Goal: Task Accomplishment & Management: Complete application form

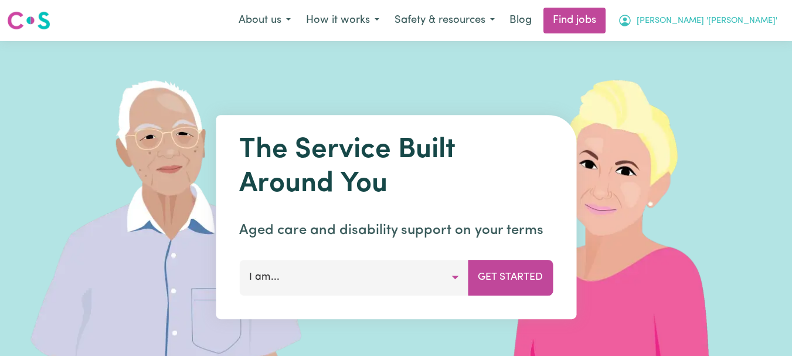
click at [745, 19] on span "[PERSON_NAME] '[PERSON_NAME]'" at bounding box center [707, 21] width 141 height 13
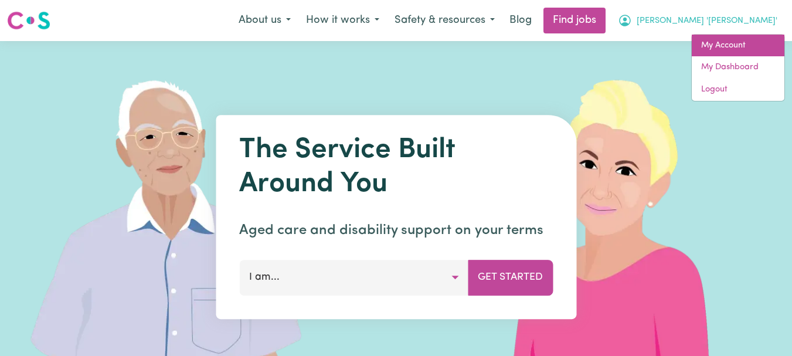
click at [720, 40] on link "My Account" at bounding box center [738, 46] width 93 height 22
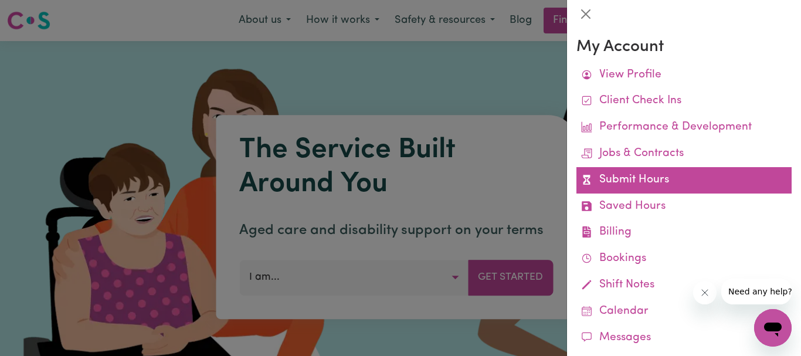
click at [647, 177] on link "Submit Hours" at bounding box center [683, 180] width 215 height 26
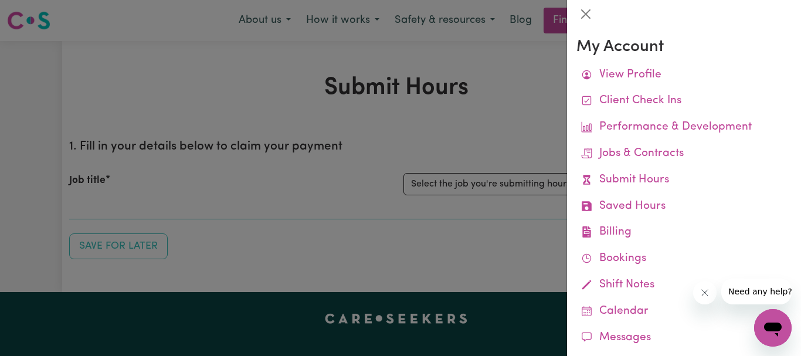
click at [507, 123] on div at bounding box center [400, 178] width 801 height 356
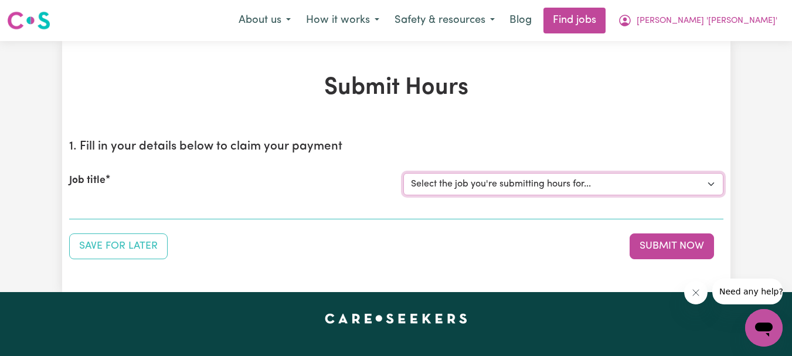
click at [713, 185] on select "Select the job you're submitting hours for... [[PERSON_NAME]] Support Worker Re…" at bounding box center [563, 184] width 320 height 22
select select "9333"
click at [403, 173] on select "Select the job you're submitting hours for... [[PERSON_NAME]] Support Worker Re…" at bounding box center [563, 184] width 320 height 22
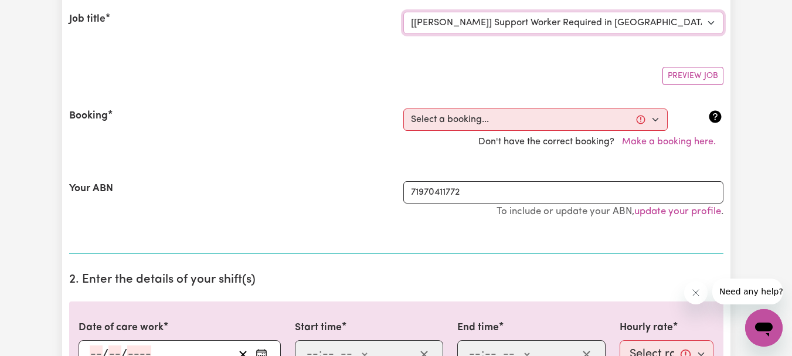
scroll to position [176, 0]
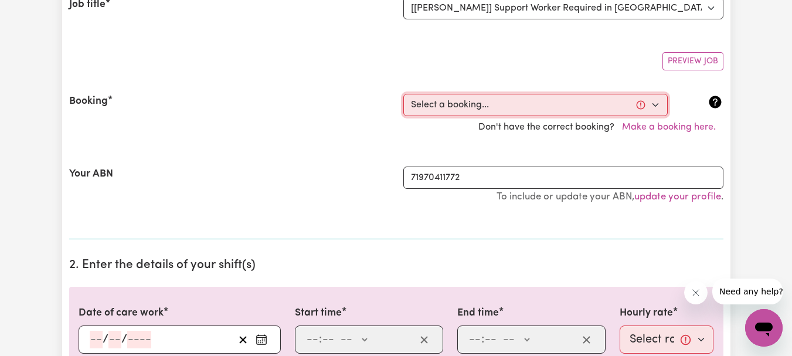
click at [656, 105] on select "Select a booking... [DATE] 07:45am to 09:45am (RECURRING) [DATE] 07:45am to 09:…" at bounding box center [535, 105] width 264 height 22
select select "337460"
click at [403, 94] on select "Select a booking... [DATE] 07:45am to 09:45am (RECURRING) [DATE] 07:45am to 09:…" at bounding box center [535, 105] width 264 height 22
type input "[DATE]"
type input "29"
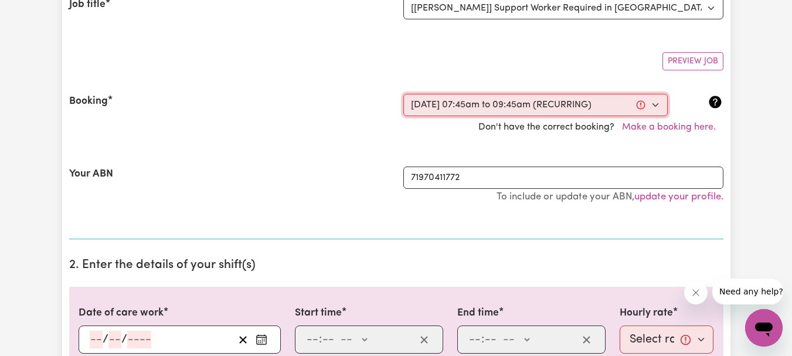
type input "8"
type input "2025"
type input "07:45"
type input "7"
type input "45"
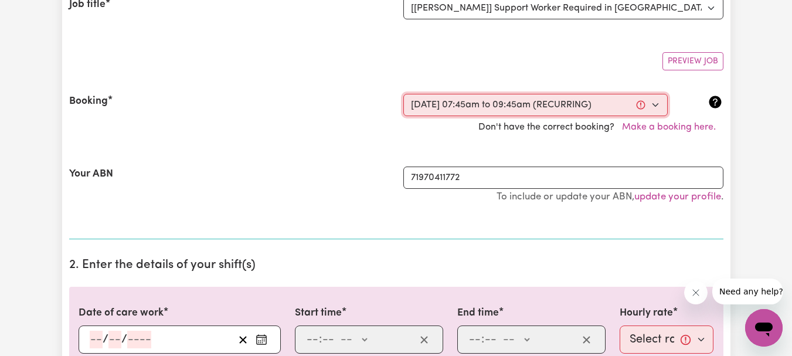
select select "am"
type input "09:45"
type input "9"
type input "45"
select select "am"
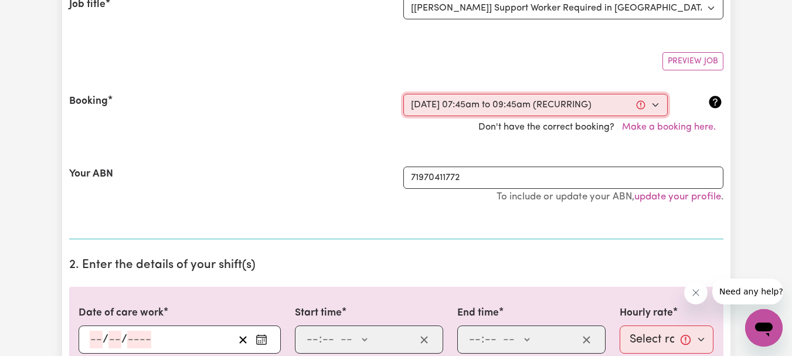
select select "54.8-Weekday"
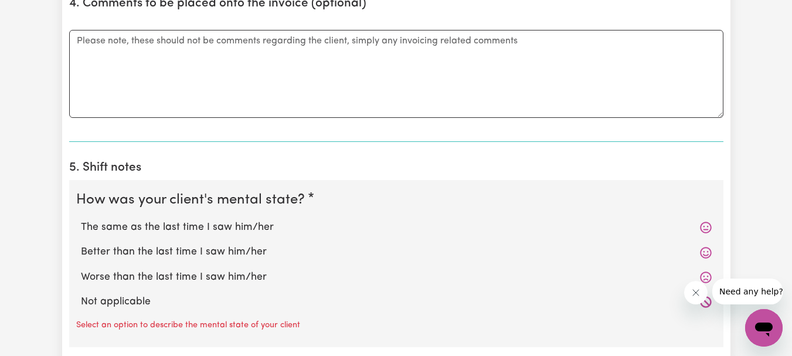
scroll to position [762, 0]
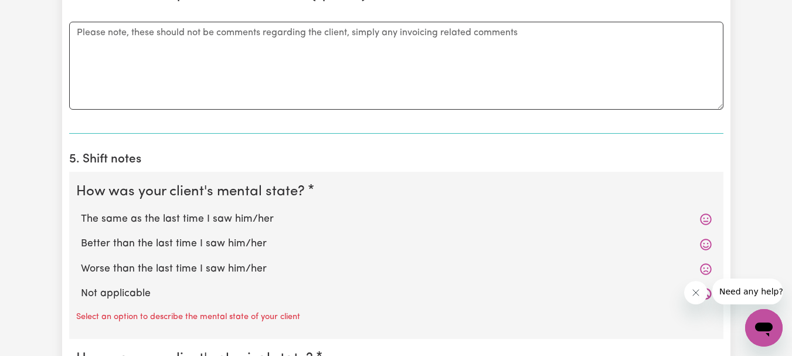
click at [214, 216] on label "The same as the last time I saw him/her" at bounding box center [396, 219] width 631 height 15
click at [81, 212] on input "The same as the last time I saw him/her" at bounding box center [80, 211] width 1 height 1
radio input "true"
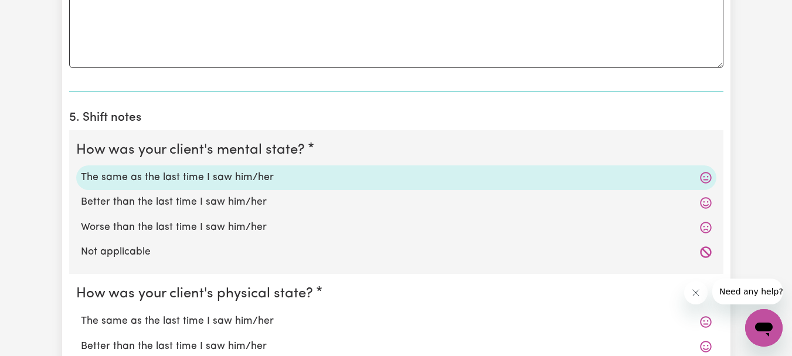
scroll to position [938, 0]
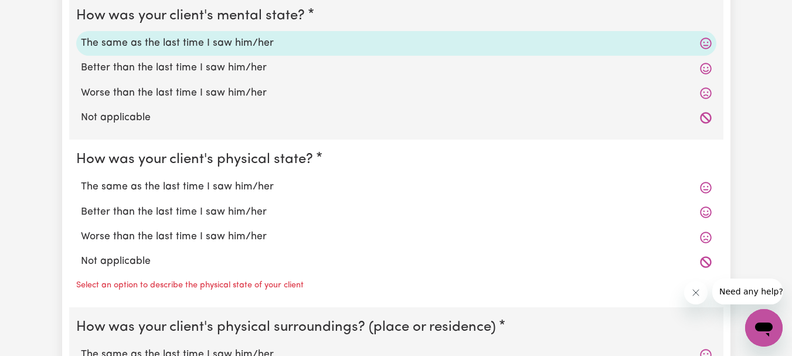
click at [202, 186] on label "The same as the last time I saw him/her" at bounding box center [396, 186] width 631 height 15
click at [81, 179] on input "The same as the last time I saw him/her" at bounding box center [80, 179] width 1 height 1
radio input "true"
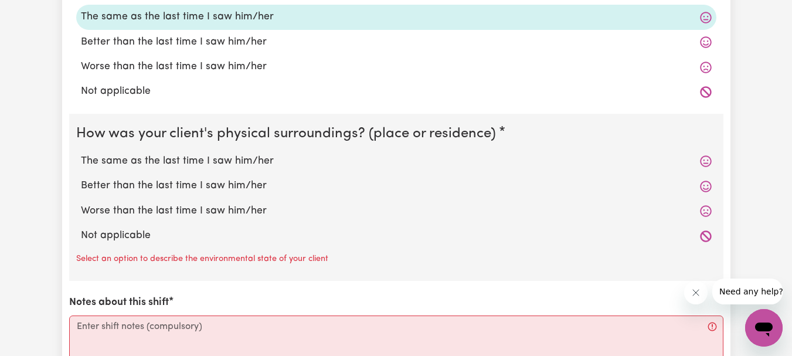
scroll to position [1114, 0]
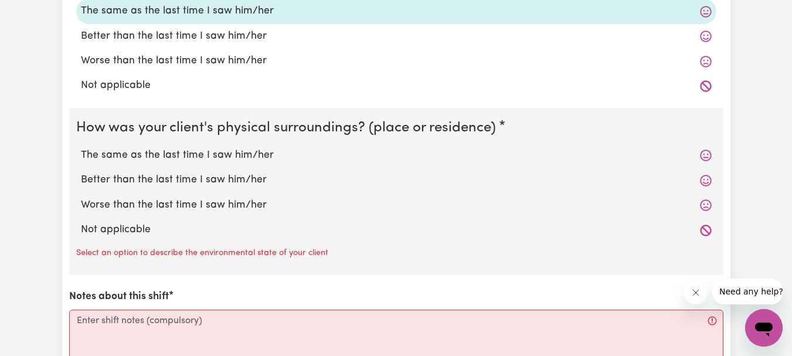
click at [198, 152] on label "The same as the last time I saw him/her" at bounding box center [396, 155] width 631 height 15
click at [81, 148] on input "The same as the last time I saw him/her" at bounding box center [80, 147] width 1 height 1
radio input "true"
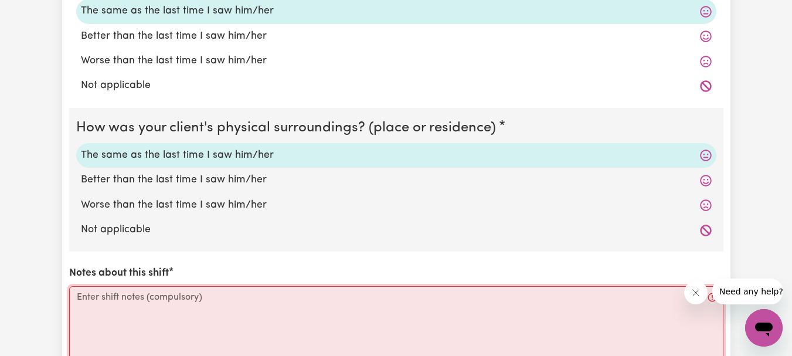
click at [92, 299] on textarea "Notes about this shift" at bounding box center [396, 330] width 654 height 88
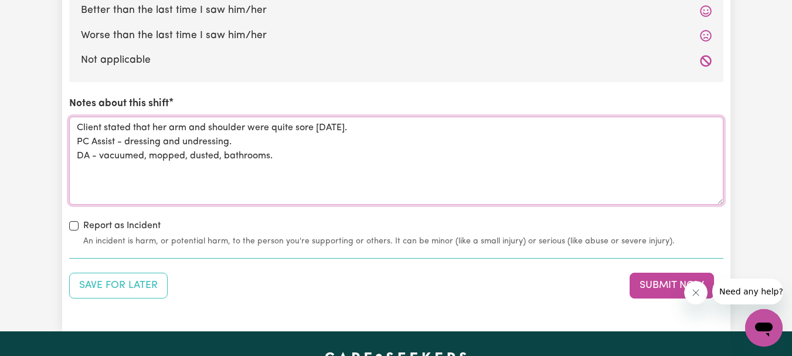
scroll to position [1290, 0]
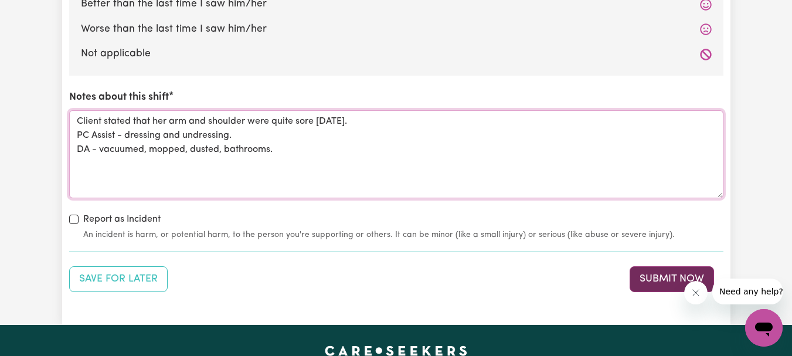
type textarea "Client stated that her arm and shoulder were quite sore [DATE]. PC Assist - dre…"
click at [666, 274] on button "Submit Now" at bounding box center [672, 279] width 84 height 26
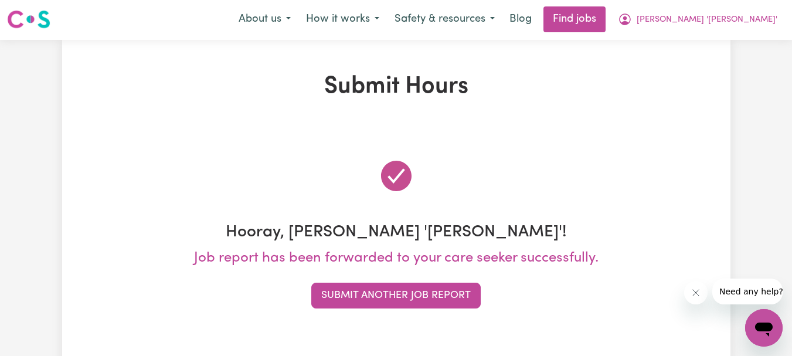
scroll to position [0, 0]
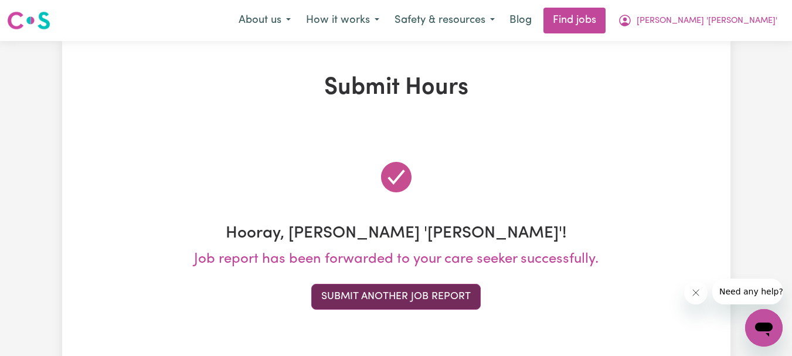
click at [389, 293] on button "Submit Another Job Report" at bounding box center [395, 297] width 169 height 26
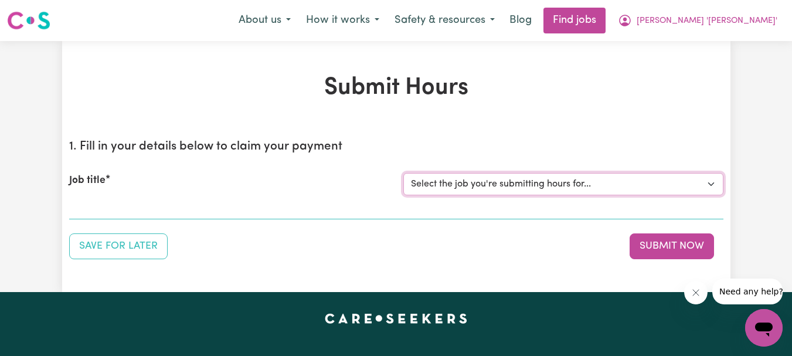
click at [712, 186] on select "Select the job you're submitting hours for... [[PERSON_NAME]] Support Worker Re…" at bounding box center [563, 184] width 320 height 22
select select "9506"
click at [403, 173] on select "Select the job you're submitting hours for... [[PERSON_NAME]] Support Worker Re…" at bounding box center [563, 184] width 320 height 22
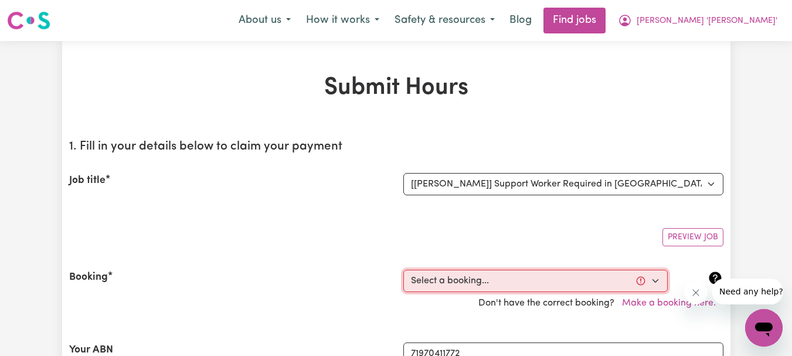
click at [654, 280] on select "Select a booking... [DATE] 10:30am to 12:30pm (RECURRING) [DATE] 10:30am to 12:…" at bounding box center [535, 281] width 264 height 22
select select "345485"
click at [403, 270] on select "Select a booking... [DATE] 10:30am to 12:30pm (RECURRING) [DATE] 10:30am to 12:…" at bounding box center [535, 281] width 264 height 22
type input "[DATE]"
type input "29"
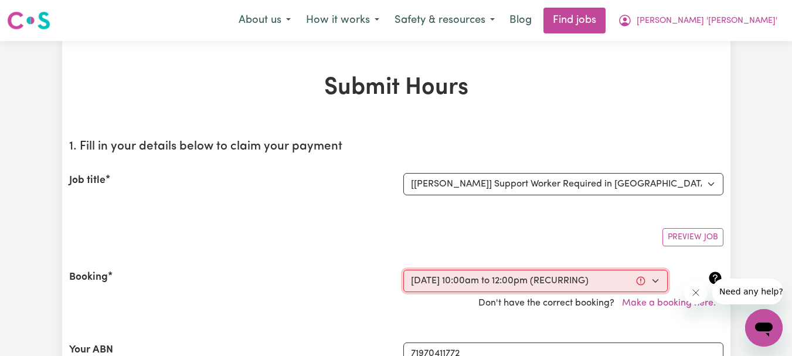
type input "8"
type input "2025"
type input "10:00"
type input "10"
type input "0"
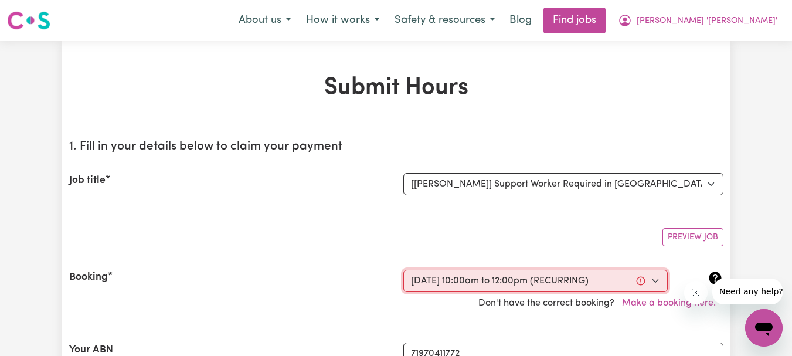
select select "am"
type input "12:00"
type input "12"
type input "0"
select select "pm"
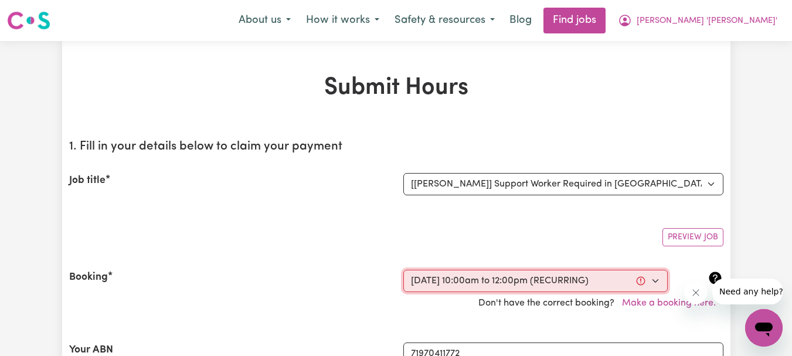
select select "54.8-Weekday"
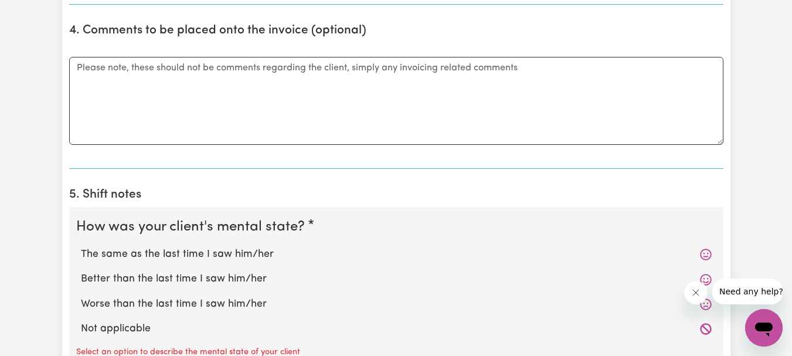
scroll to position [762, 0]
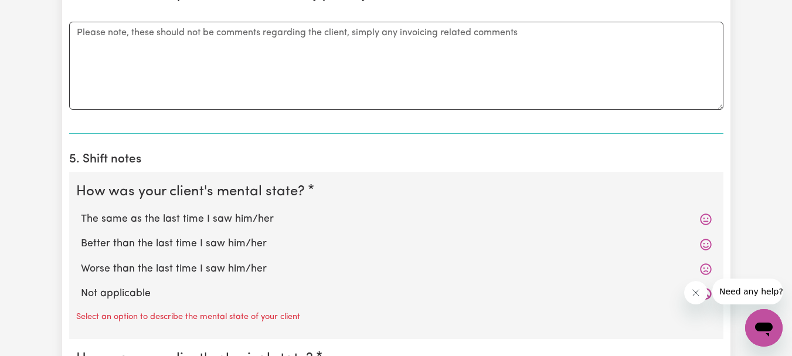
click at [259, 218] on label "The same as the last time I saw him/her" at bounding box center [396, 219] width 631 height 15
click at [81, 212] on input "The same as the last time I saw him/her" at bounding box center [80, 211] width 1 height 1
radio input "true"
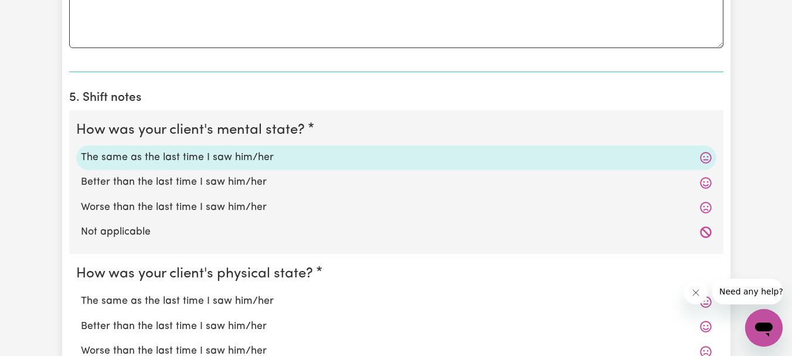
scroll to position [938, 0]
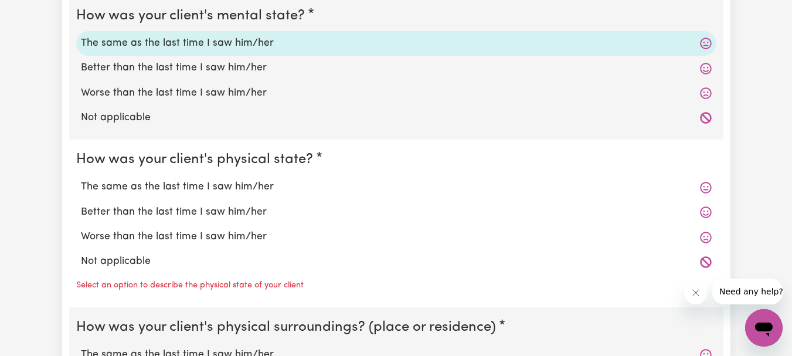
click at [253, 186] on label "The same as the last time I saw him/her" at bounding box center [396, 186] width 631 height 15
click at [81, 179] on input "The same as the last time I saw him/her" at bounding box center [80, 179] width 1 height 1
radio input "true"
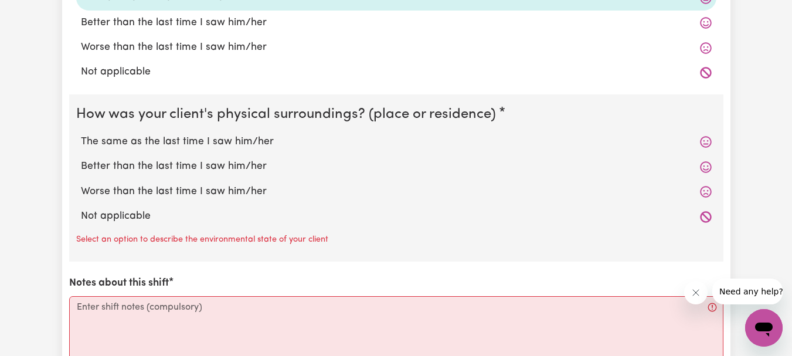
scroll to position [1173, 0]
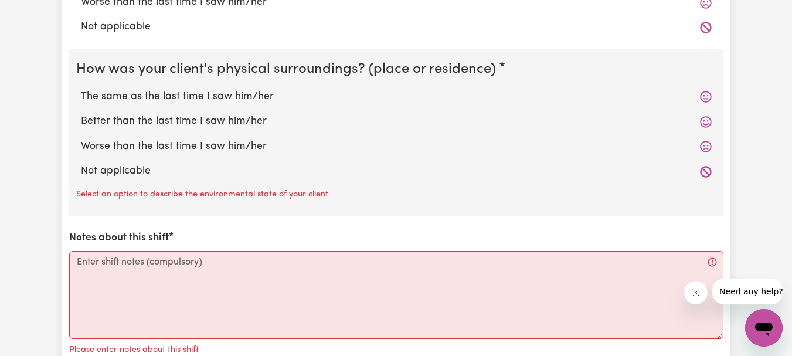
click at [228, 96] on label "The same as the last time I saw him/her" at bounding box center [396, 96] width 631 height 15
click at [81, 89] on input "The same as the last time I saw him/her" at bounding box center [80, 89] width 1 height 1
radio input "true"
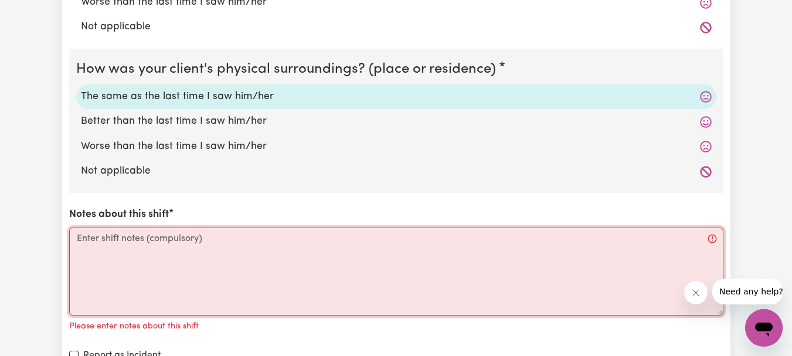
click at [113, 238] on textarea "Notes about this shift" at bounding box center [396, 272] width 654 height 88
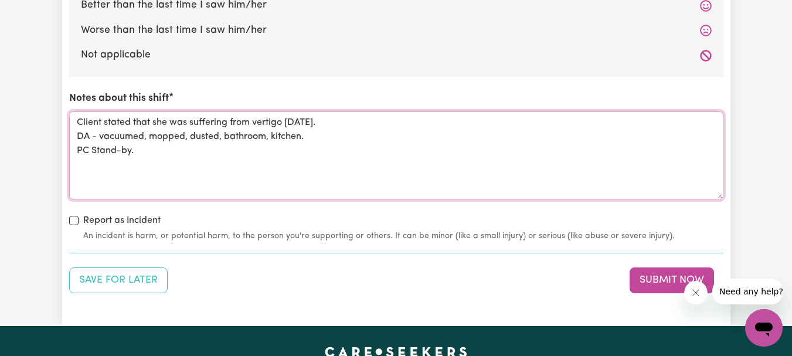
scroll to position [1290, 0]
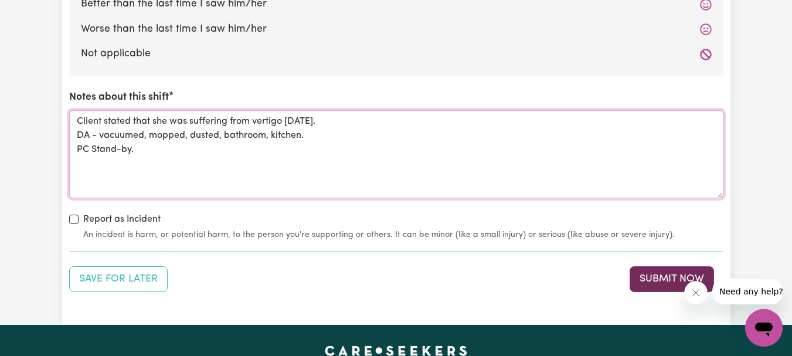
type textarea "Client stated that she was suffering from vertigo [DATE]. DA - vacuumed, mopped…"
click at [641, 275] on button "Submit Now" at bounding box center [672, 279] width 84 height 26
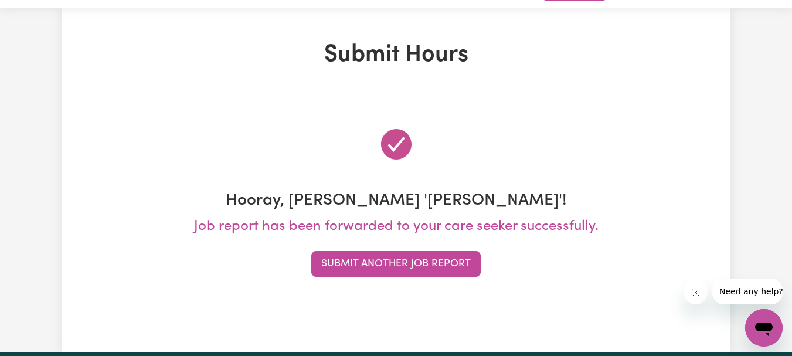
scroll to position [0, 0]
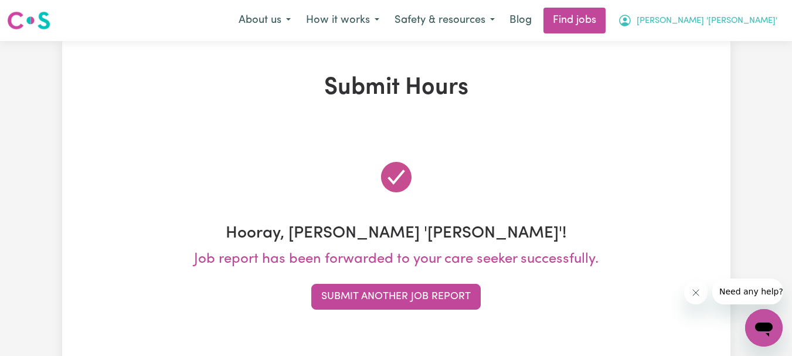
click at [734, 21] on span "[PERSON_NAME] '[PERSON_NAME]'" at bounding box center [707, 21] width 141 height 13
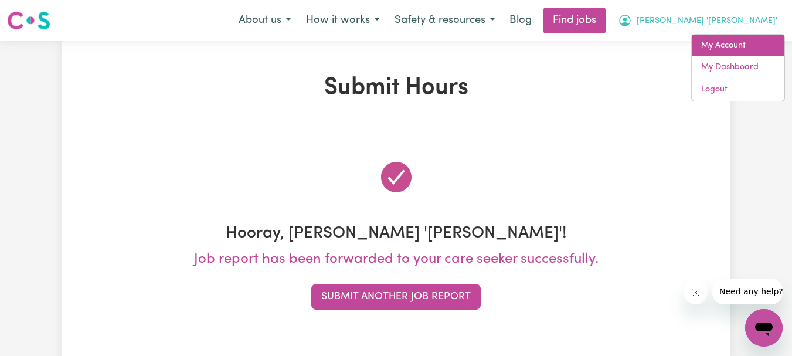
click at [727, 40] on link "My Account" at bounding box center [738, 46] width 93 height 22
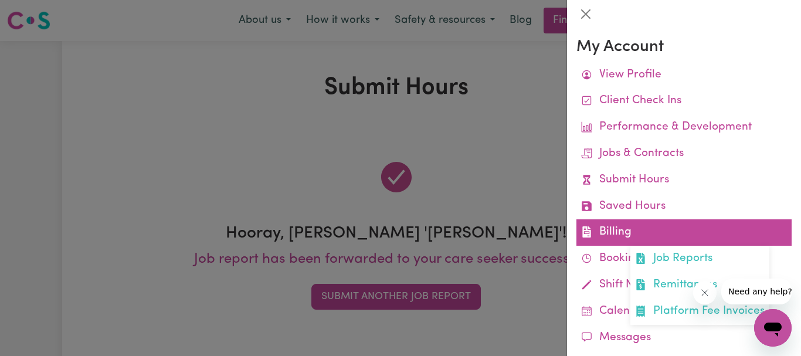
click at [648, 228] on link "Billing Job Reports Remittances Platform Fee Invoices" at bounding box center [683, 232] width 215 height 26
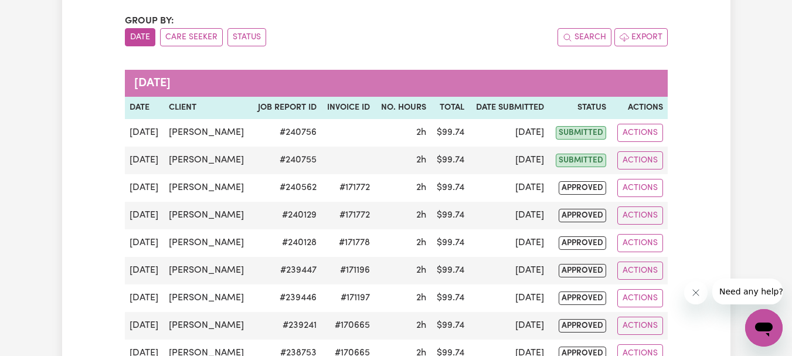
scroll to position [117, 0]
